Goal: Find specific page/section: Find specific page/section

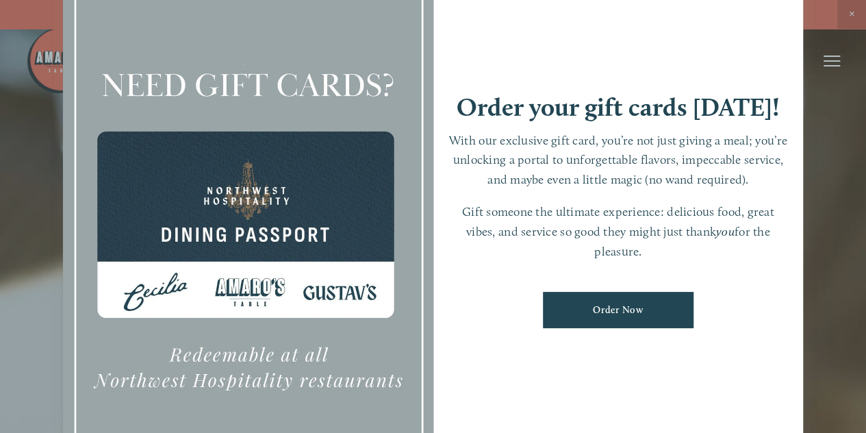
click at [838, 103] on div at bounding box center [433, 216] width 866 height 433
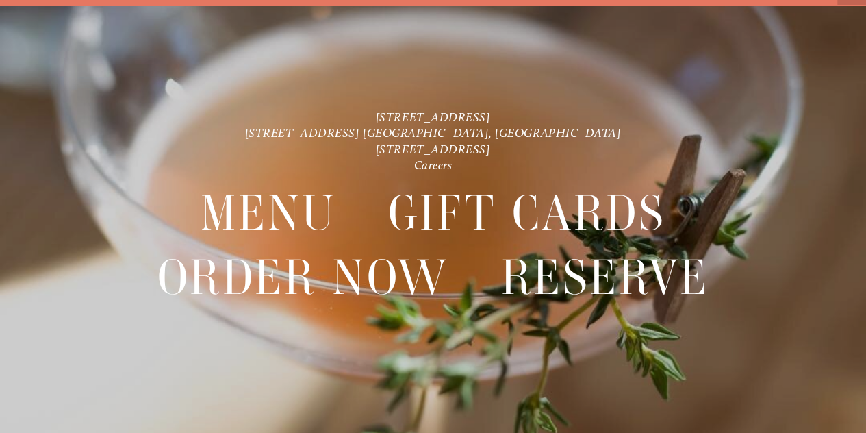
scroll to position [29, 0]
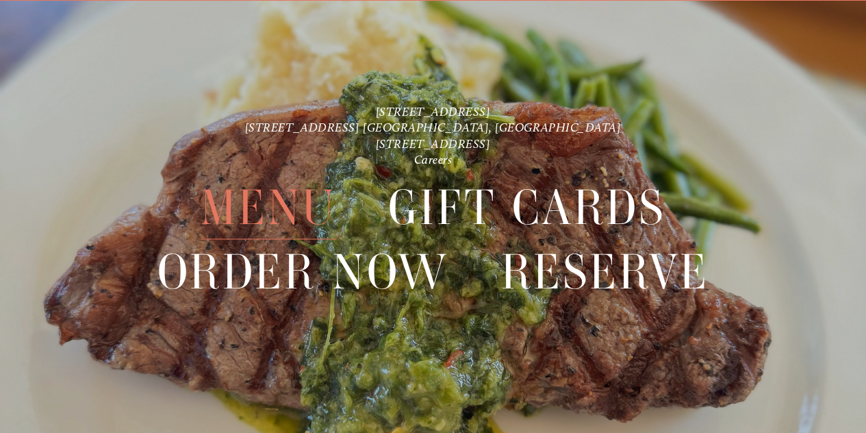
click at [244, 213] on span "Menu" at bounding box center [269, 208] width 136 height 63
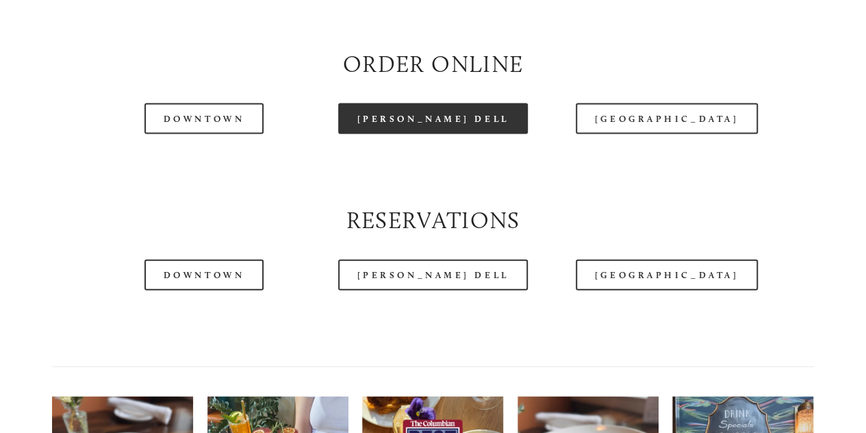
scroll to position [1461, 0]
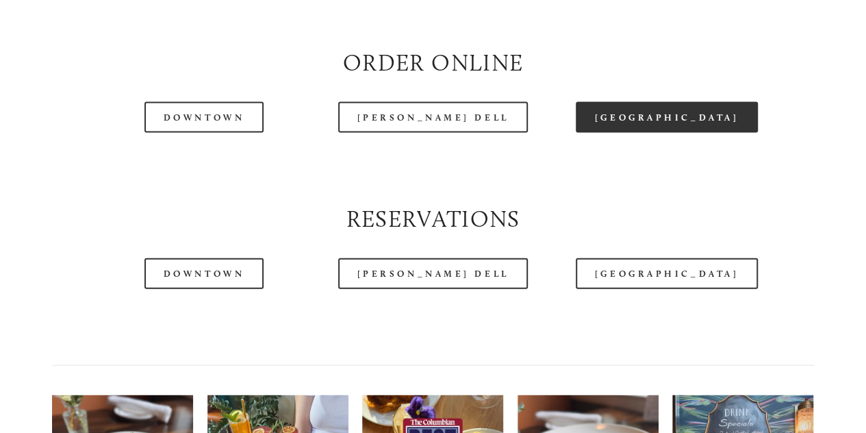
click at [651, 133] on link "[GEOGRAPHIC_DATA]" at bounding box center [667, 117] width 182 height 31
click at [626, 133] on link "[GEOGRAPHIC_DATA]" at bounding box center [667, 117] width 182 height 31
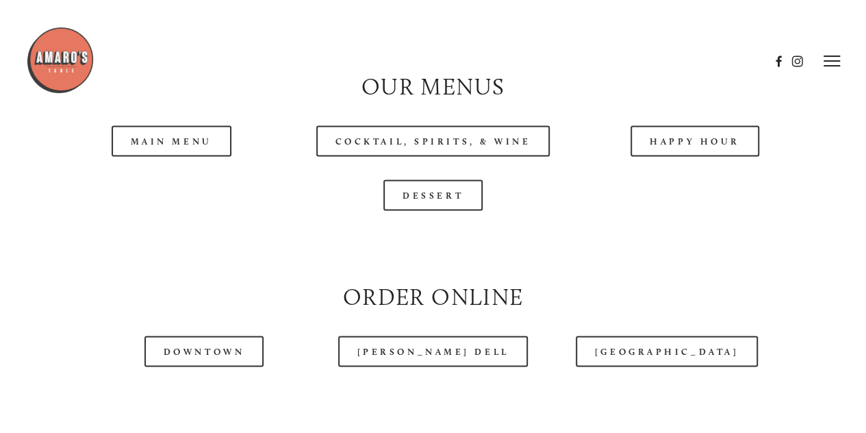
scroll to position [1227, 0]
click at [192, 157] on link "Main Menu" at bounding box center [172, 141] width 120 height 31
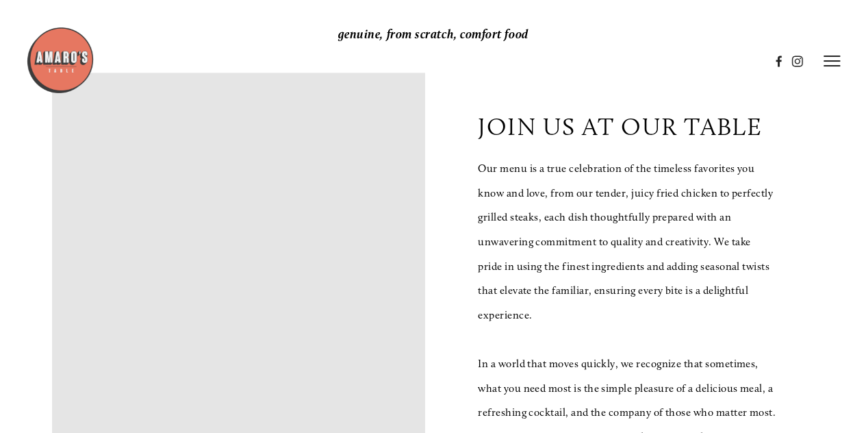
scroll to position [0, 0]
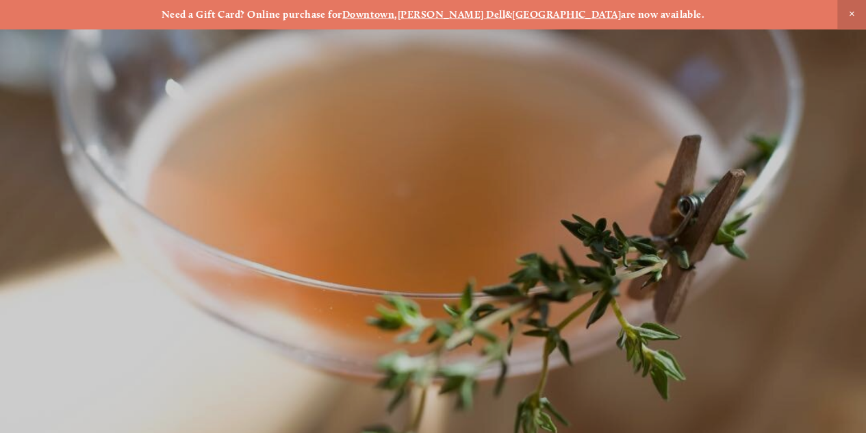
scroll to position [29, 0]
